Goal: Task Accomplishment & Management: Manage account settings

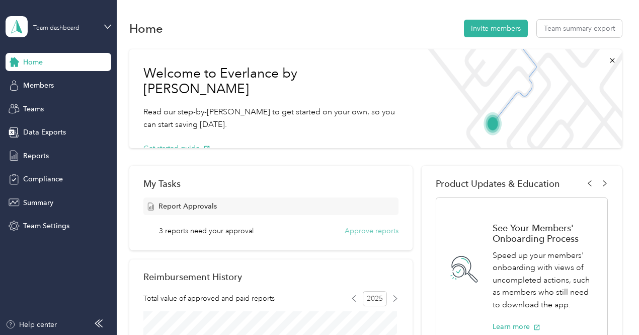
click at [367, 232] on button "Approve reports" at bounding box center [372, 230] width 54 height 11
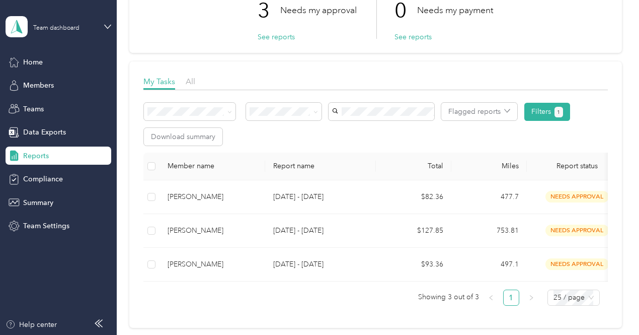
scroll to position [101, 0]
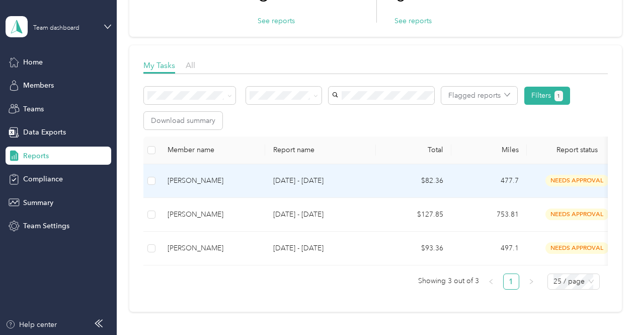
click at [303, 186] on td "[DATE] - [DATE]" at bounding box center [320, 181] width 111 height 34
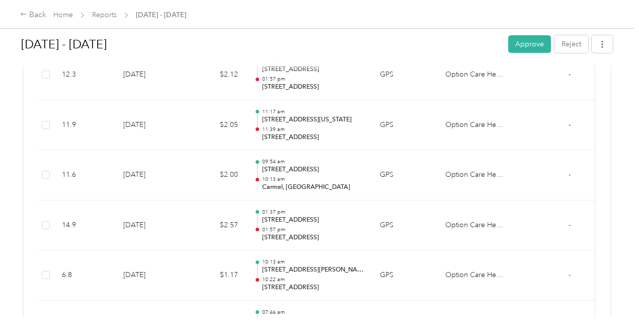
scroll to position [1862, 0]
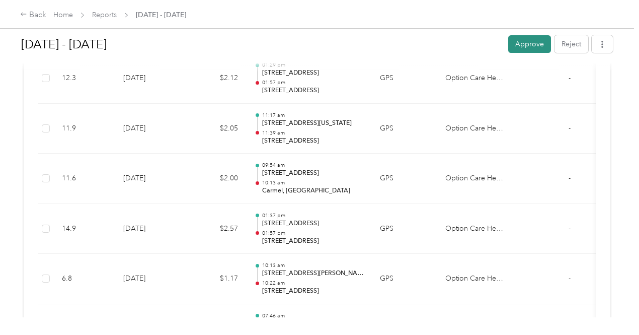
click at [518, 41] on button "Approve" at bounding box center [529, 44] width 43 height 18
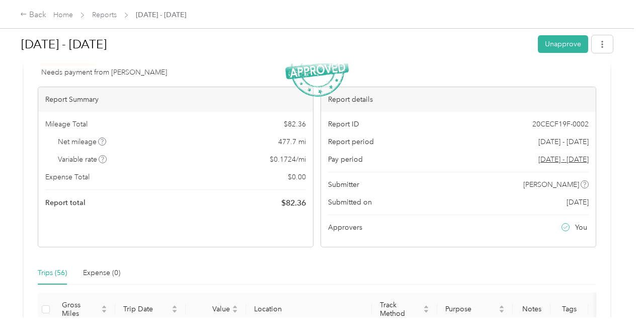
scroll to position [0, 0]
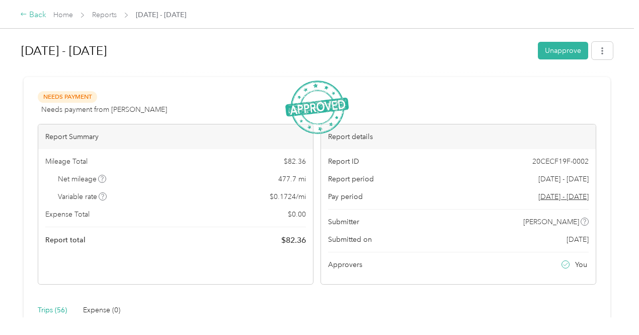
click at [30, 17] on div "Back" at bounding box center [33, 15] width 26 height 12
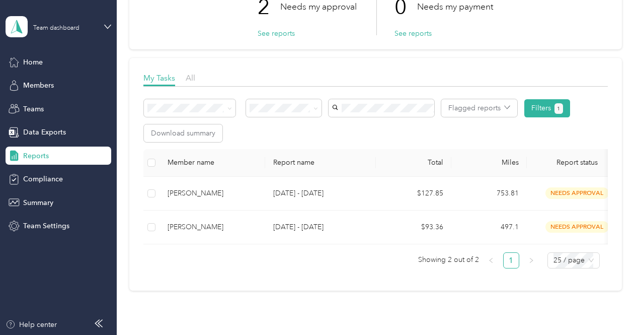
scroll to position [101, 0]
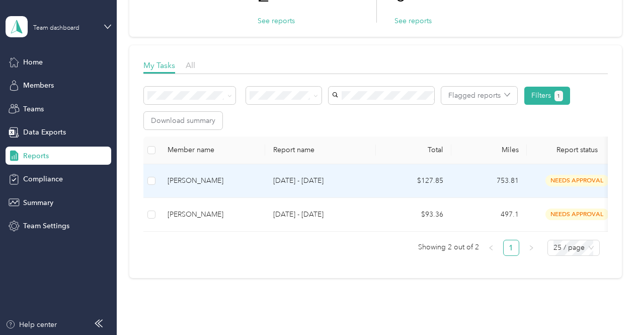
click at [280, 178] on p "[DATE] - [DATE]" at bounding box center [320, 180] width 95 height 11
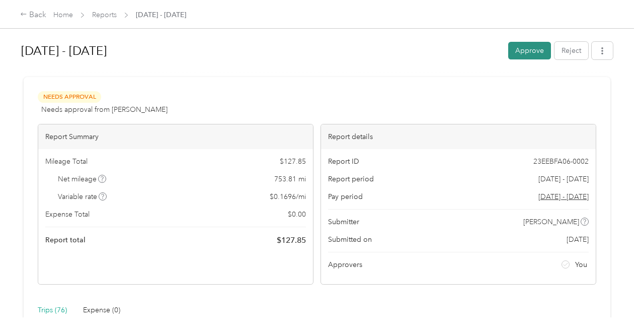
click at [534, 48] on button "Approve" at bounding box center [529, 51] width 43 height 18
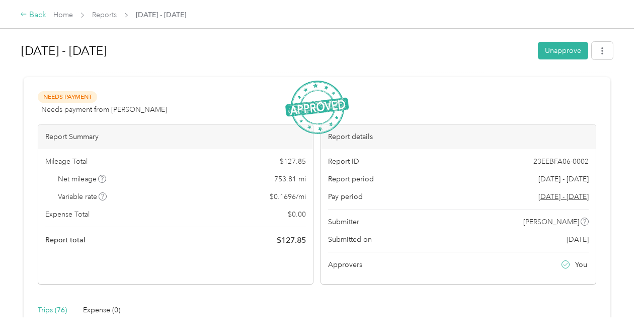
click at [24, 16] on icon at bounding box center [23, 14] width 7 height 7
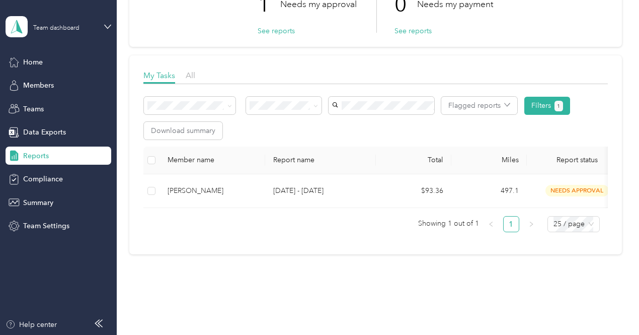
scroll to position [101, 0]
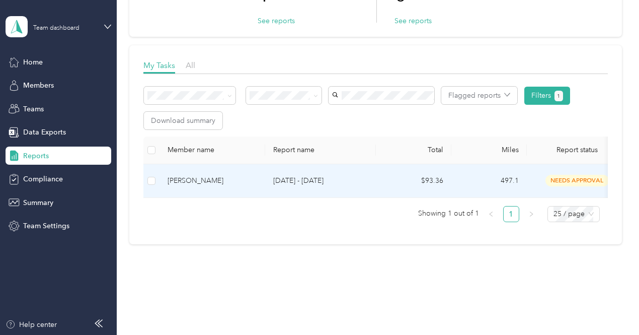
click at [309, 179] on p "[DATE] - [DATE]" at bounding box center [320, 180] width 95 height 11
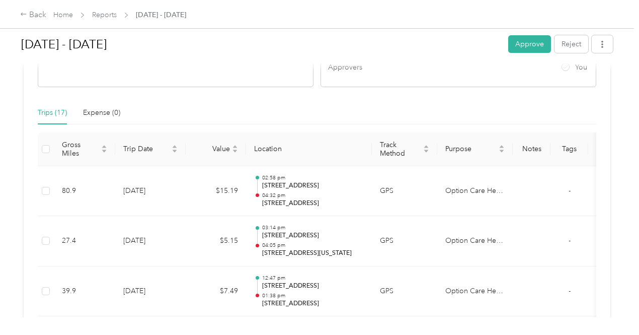
scroll to position [201, 0]
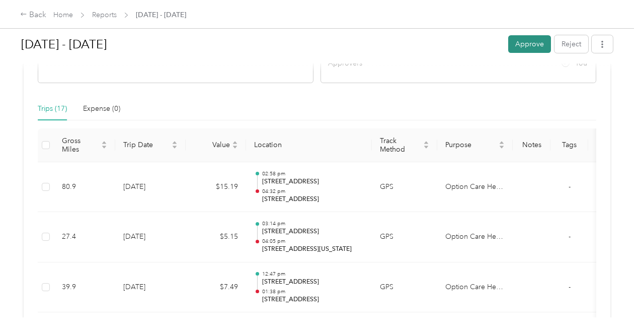
click at [528, 41] on button "Approve" at bounding box center [529, 44] width 43 height 18
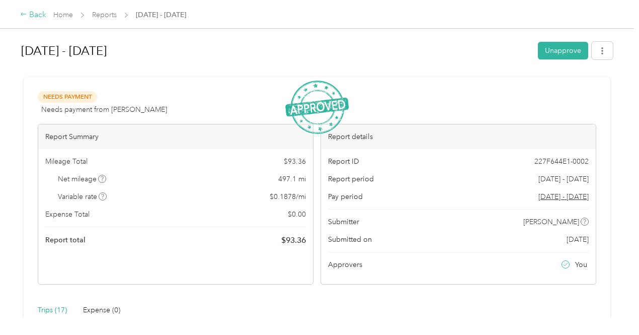
click at [28, 17] on div "Back" at bounding box center [33, 15] width 26 height 12
